Goal: Information Seeking & Learning: Learn about a topic

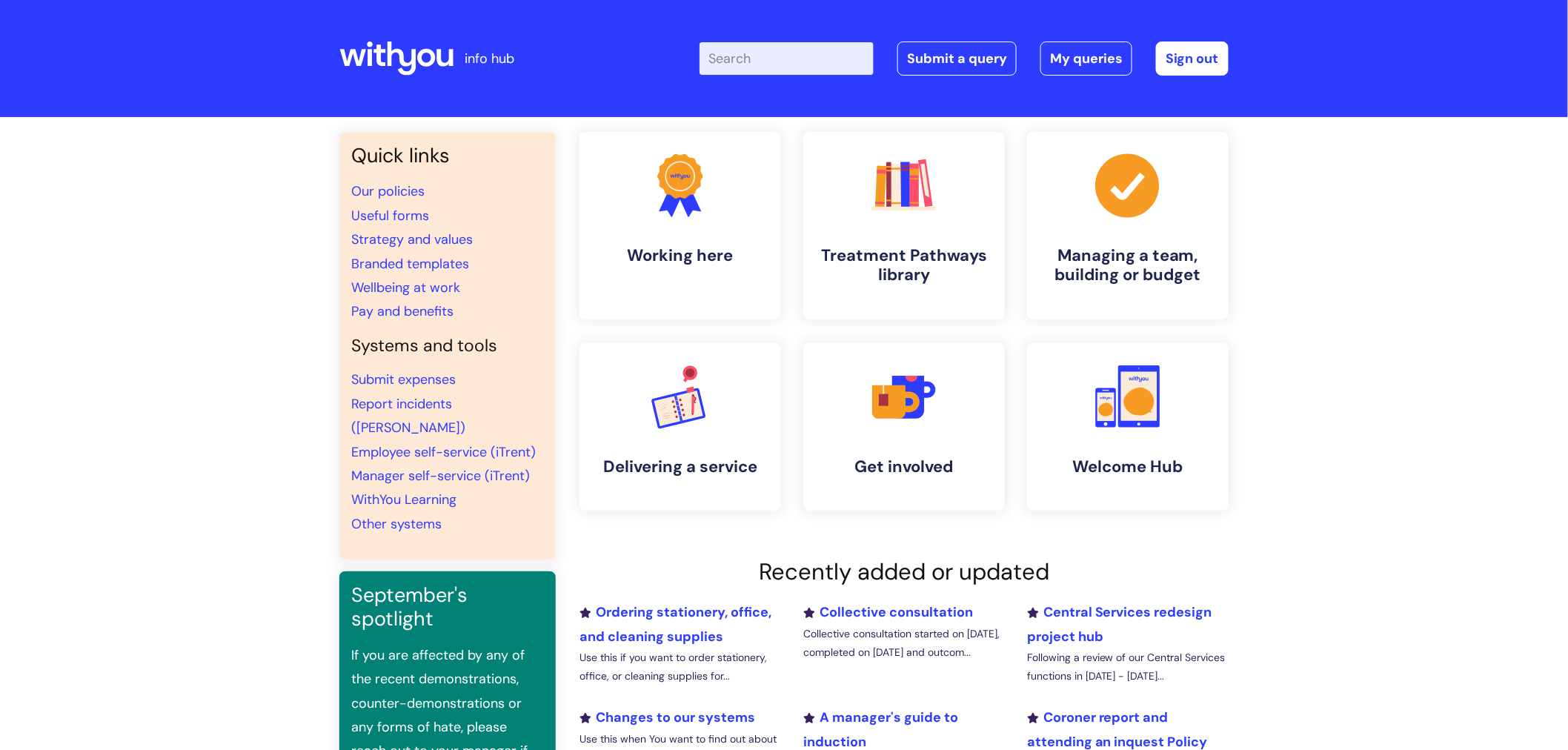
click at [749, 52] on input "Enter your search term here..." at bounding box center [786, 59] width 174 height 33
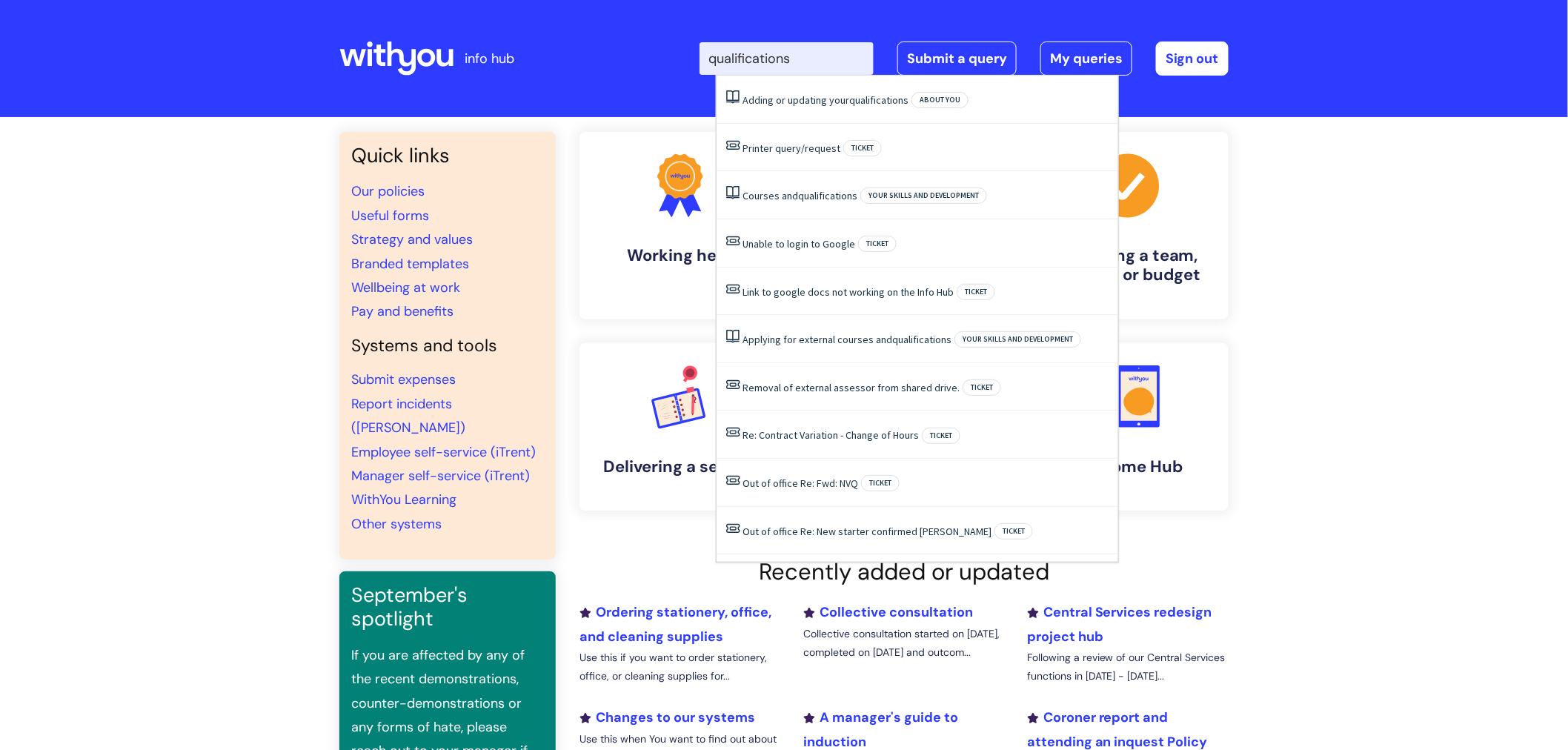
type input "qualifications"
click button "Search" at bounding box center [0, 0] width 0 height 0
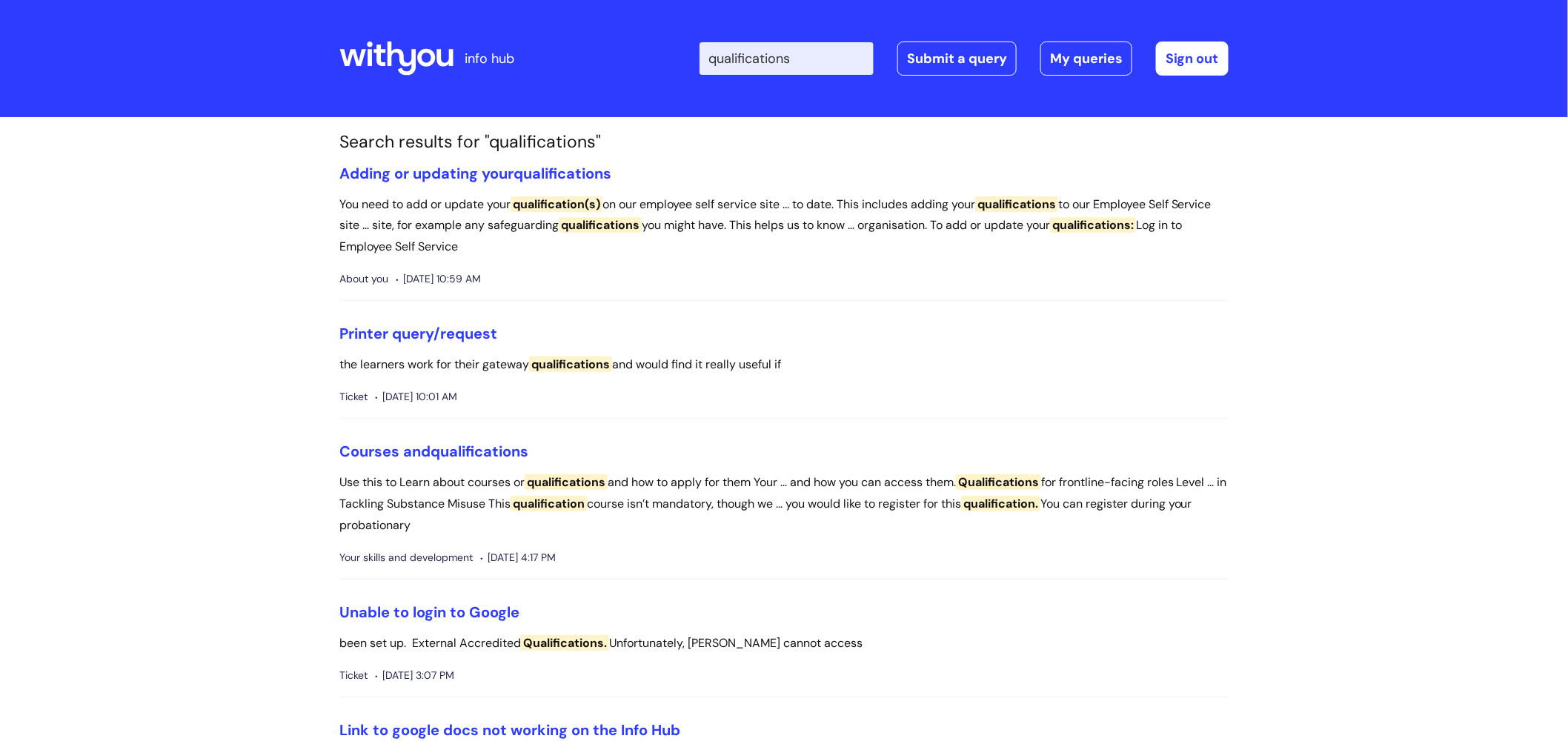
click at [749, 52] on input "qualifications" at bounding box center [786, 59] width 174 height 33
click at [449, 448] on span "qualifications" at bounding box center [479, 451] width 98 height 19
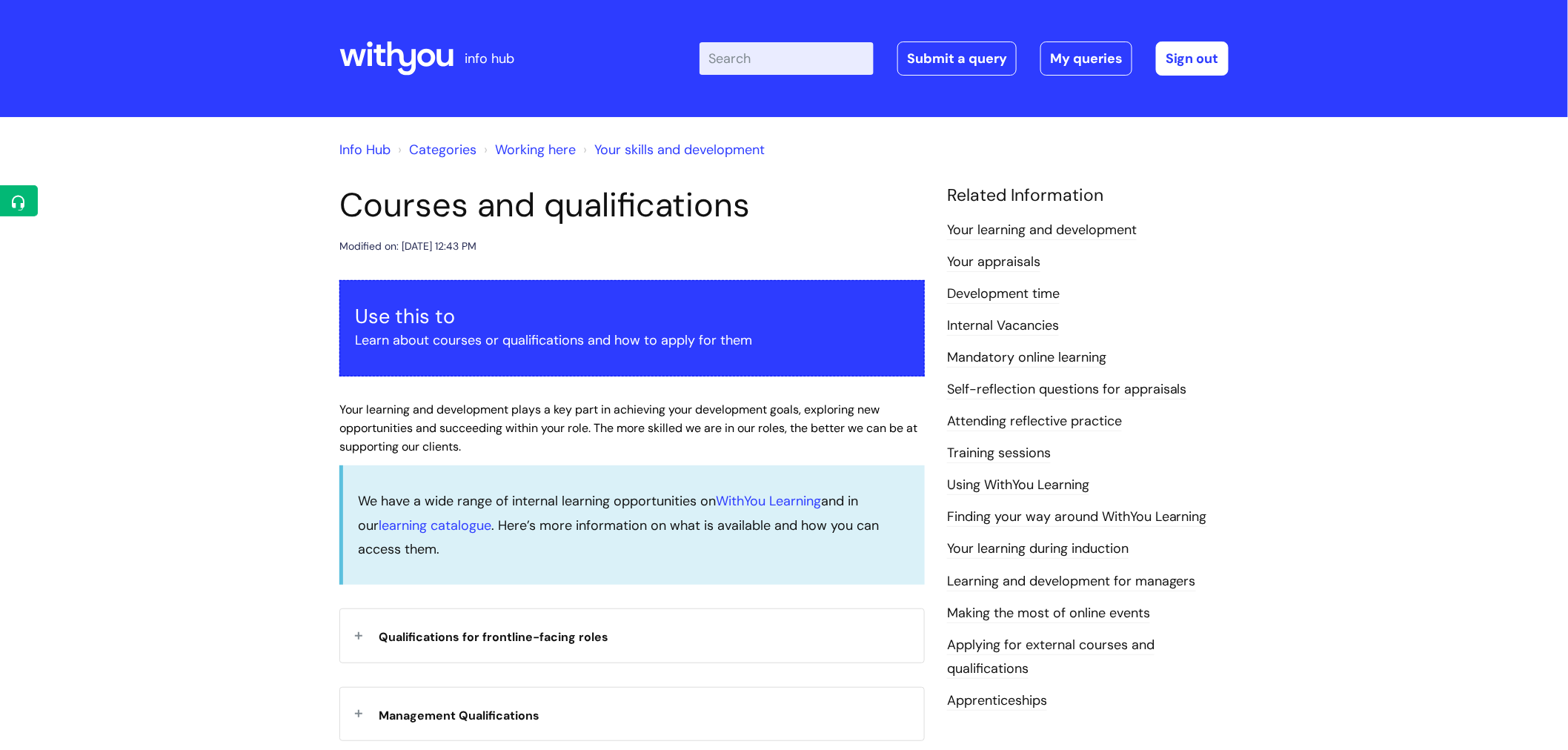
click at [360, 631] on div "Qualifications for frontline-facing roles" at bounding box center [633, 635] width 584 height 53
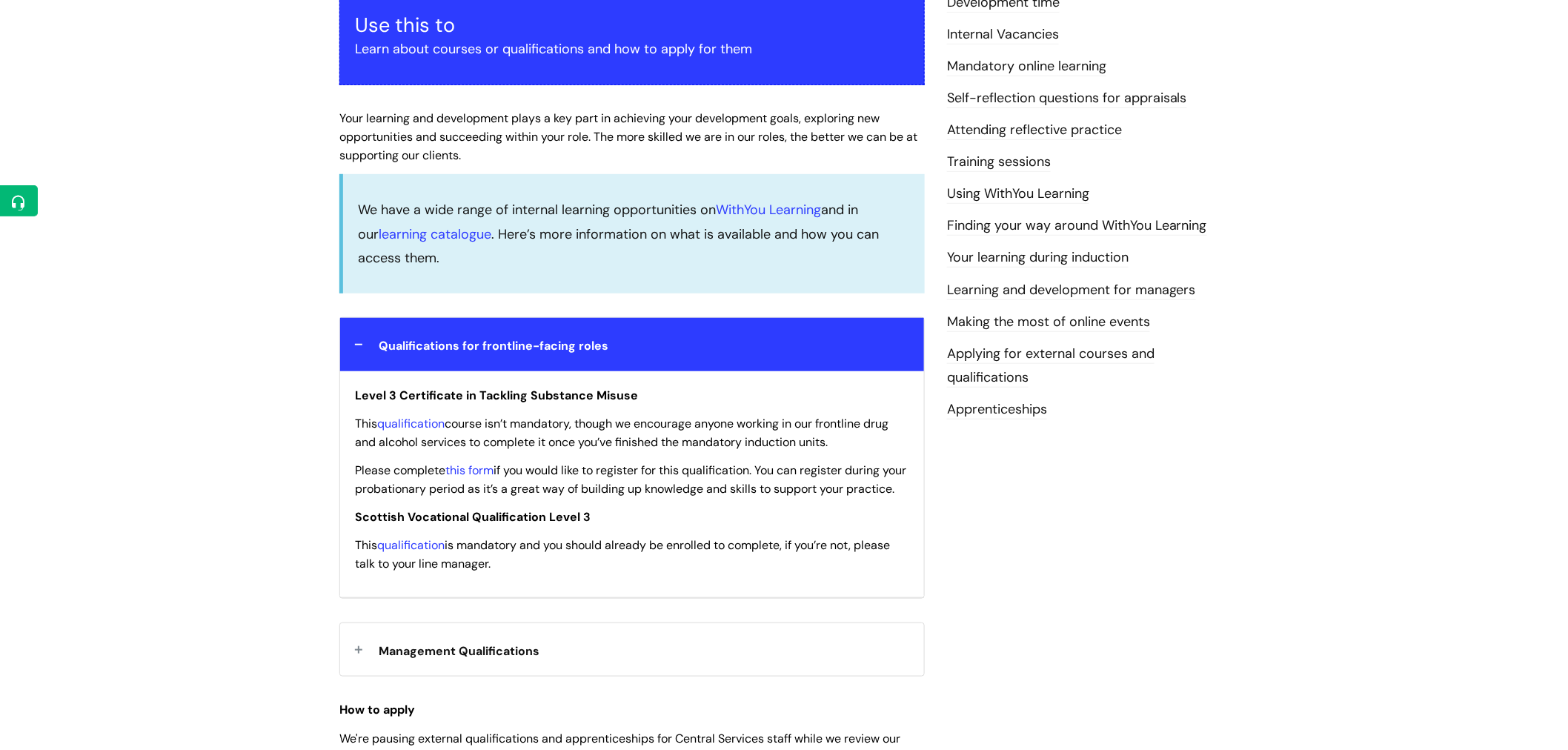
scroll to position [298, 0]
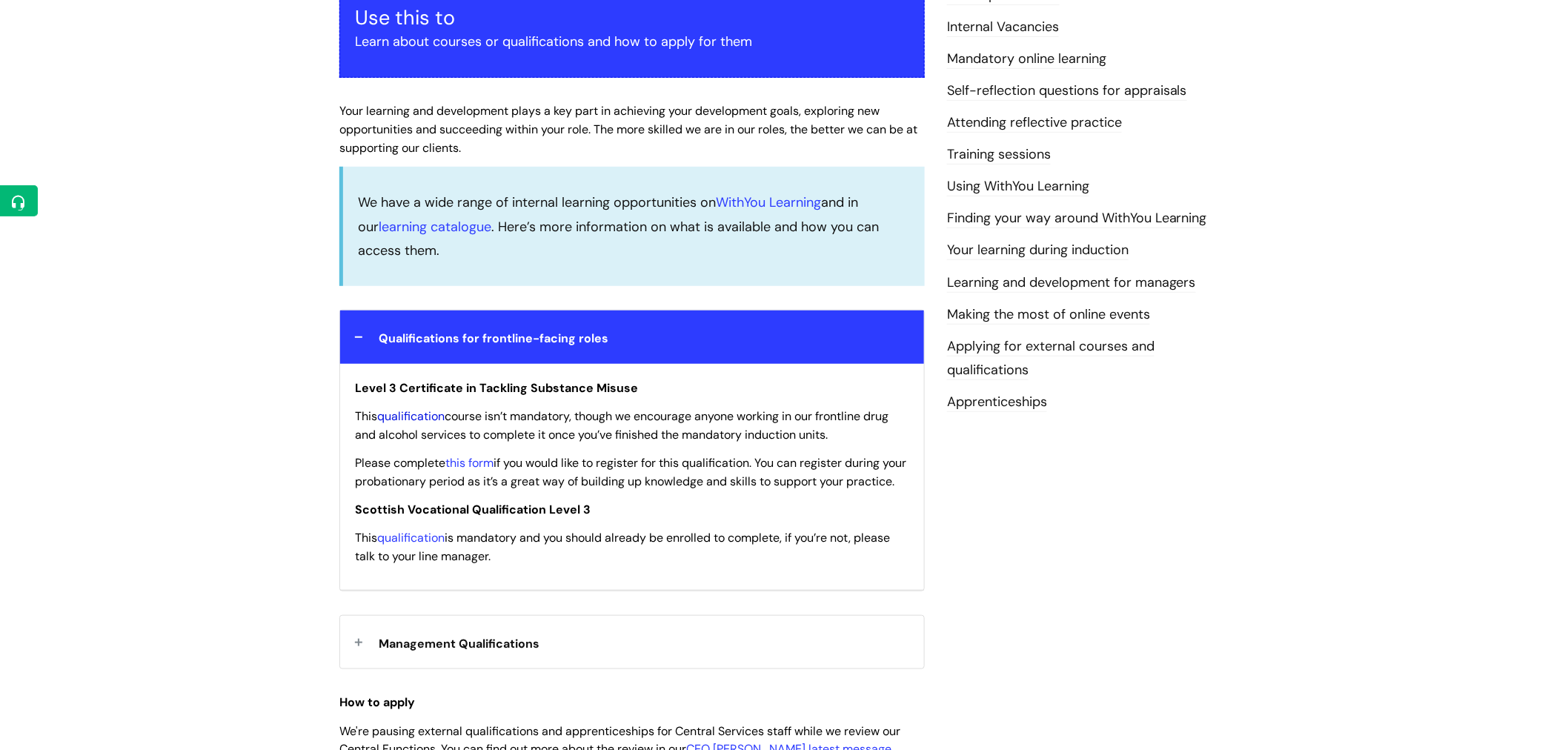
click at [429, 415] on link "qualification" at bounding box center [411, 416] width 67 height 16
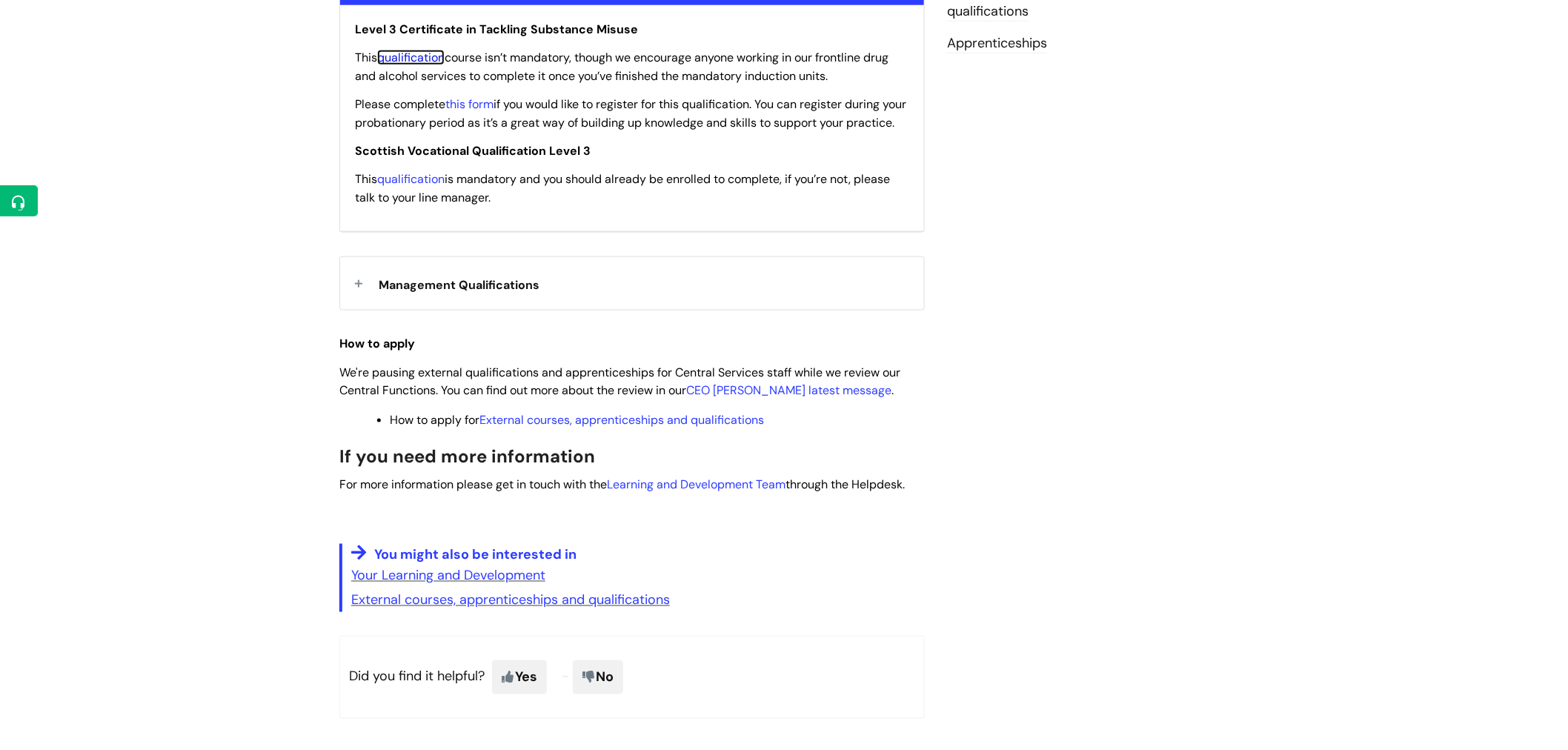
scroll to position [664, 0]
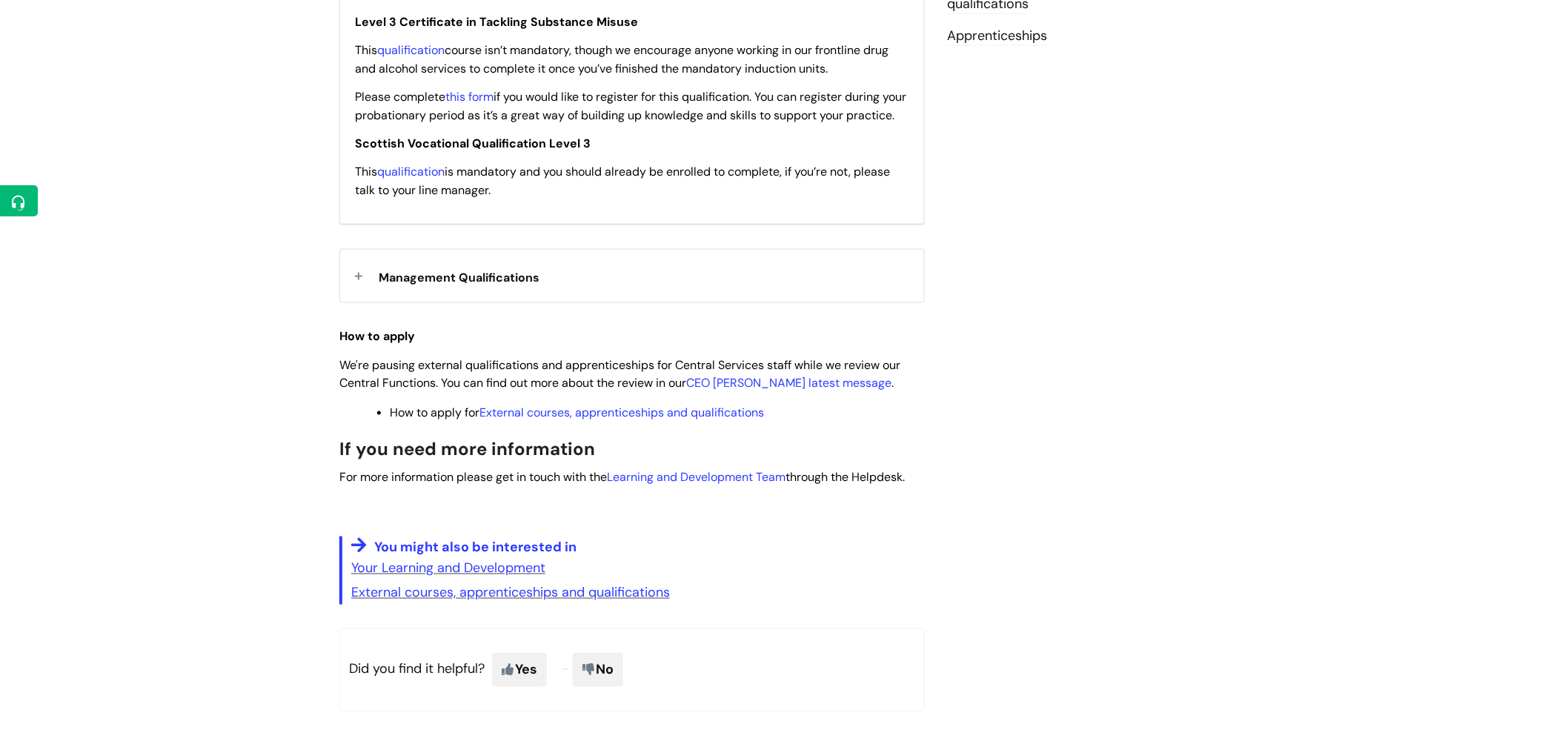
click at [360, 297] on div "Management Qualifications" at bounding box center [633, 276] width 584 height 53
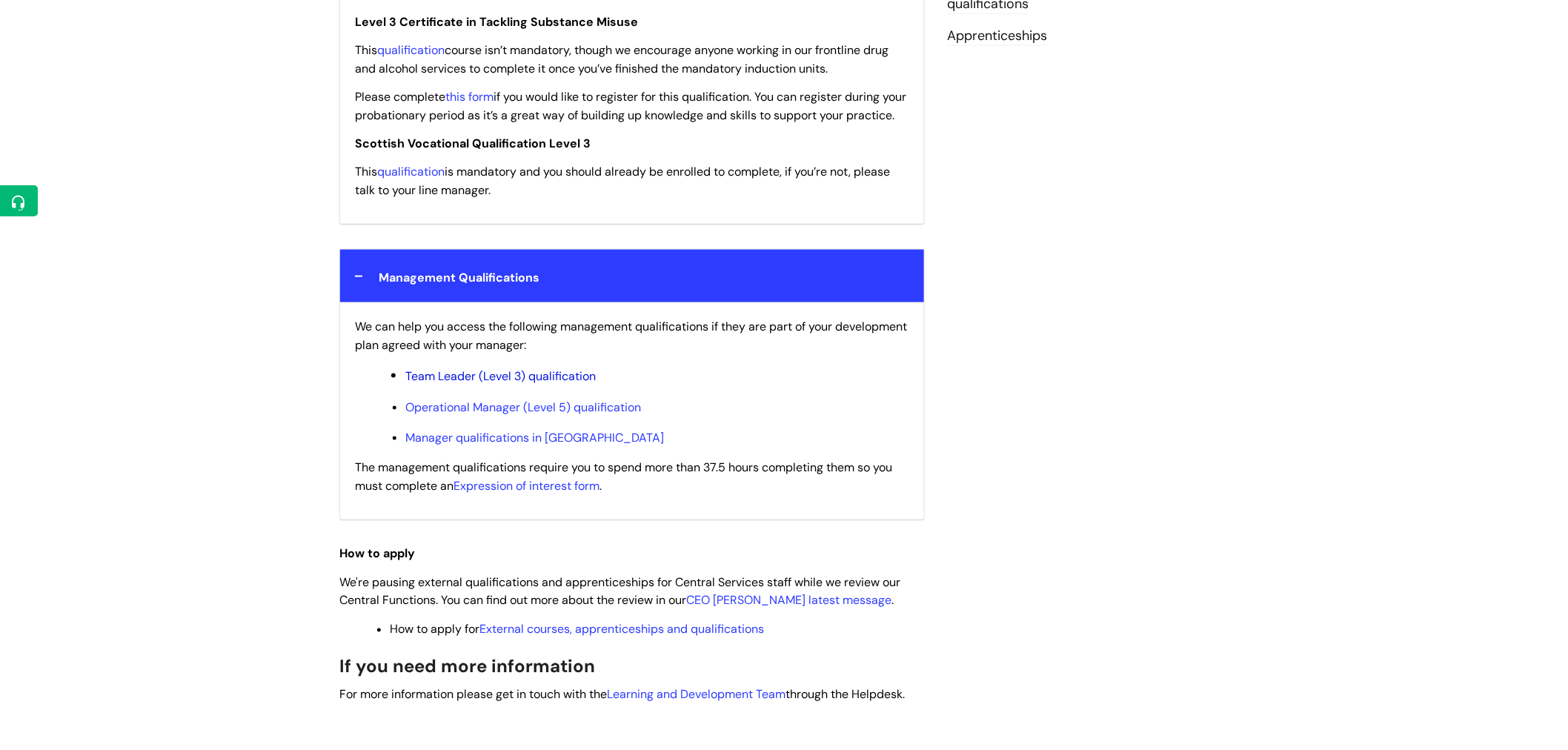
click at [464, 384] on link "Team Leader (Level 3) qualification" at bounding box center [500, 376] width 190 height 16
click at [562, 445] on link "Manager qualifications in [GEOGRAPHIC_DATA]" at bounding box center [534, 437] width 258 height 16
click at [528, 384] on link "Team Leader (Level 3) qualification" at bounding box center [500, 376] width 190 height 16
